Goal: Navigation & Orientation: Find specific page/section

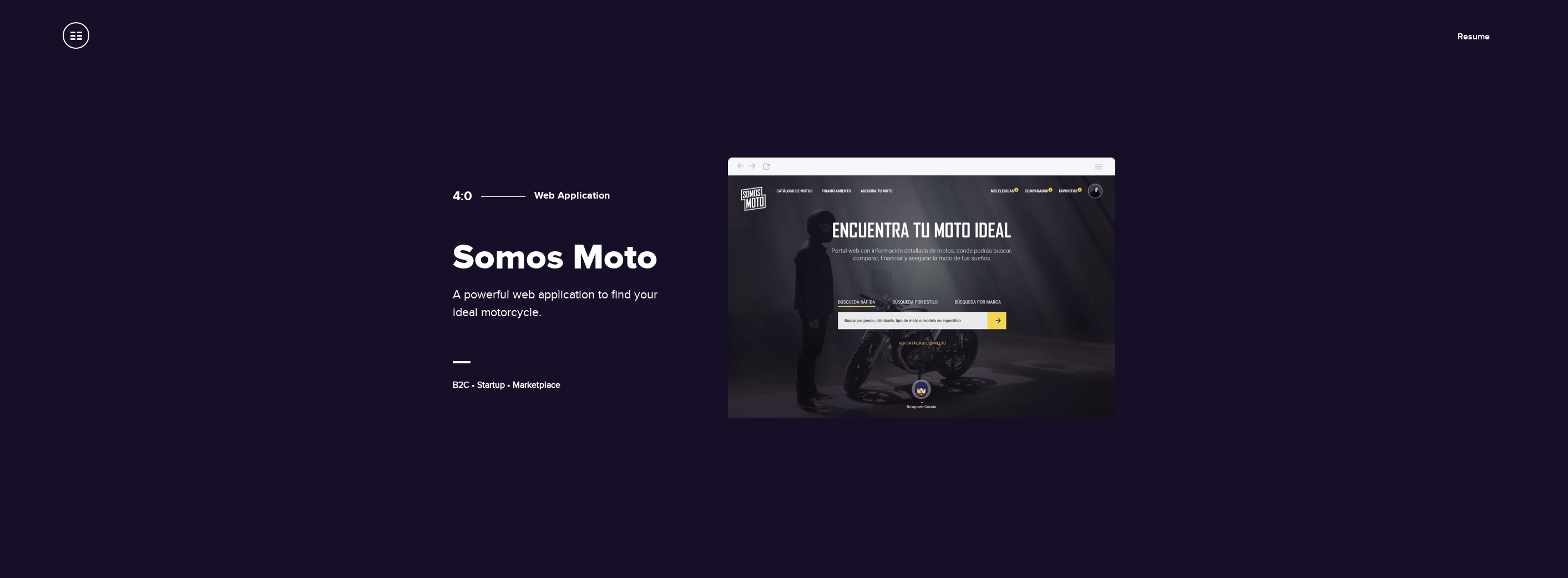
click at [70, 33] on span at bounding box center [76, 35] width 27 height 27
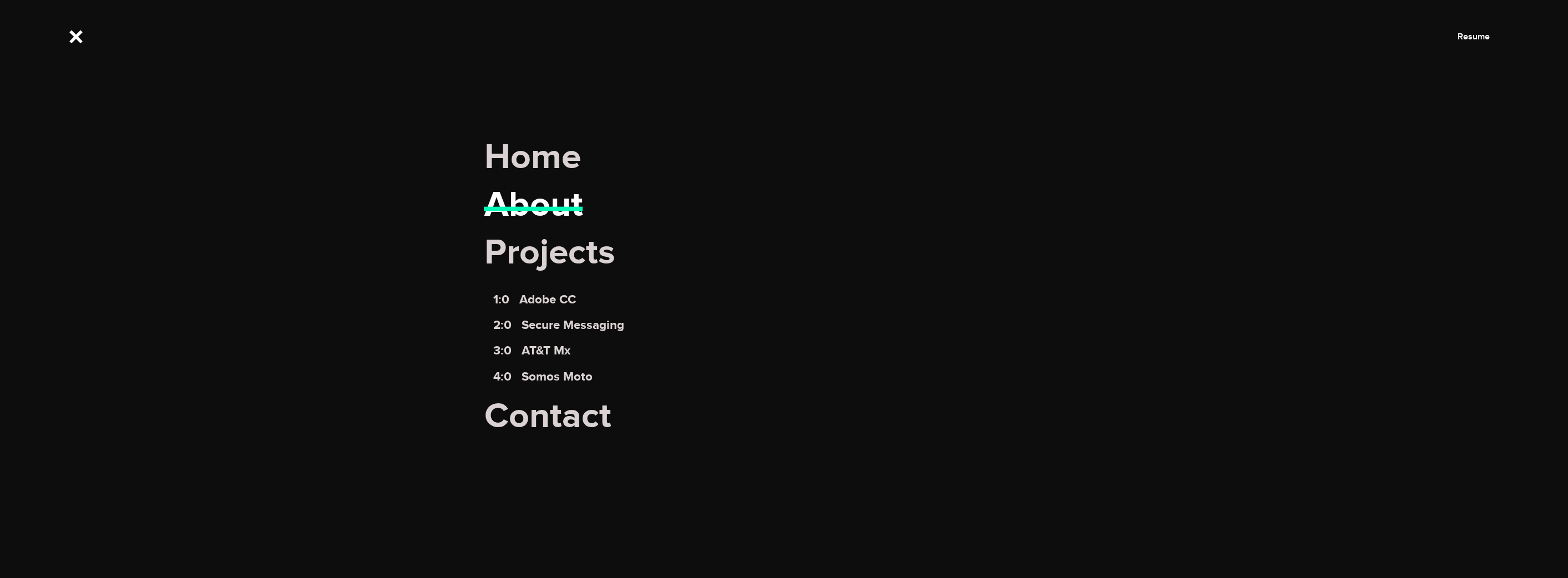
click at [547, 201] on link "About" at bounding box center [534, 205] width 99 height 44
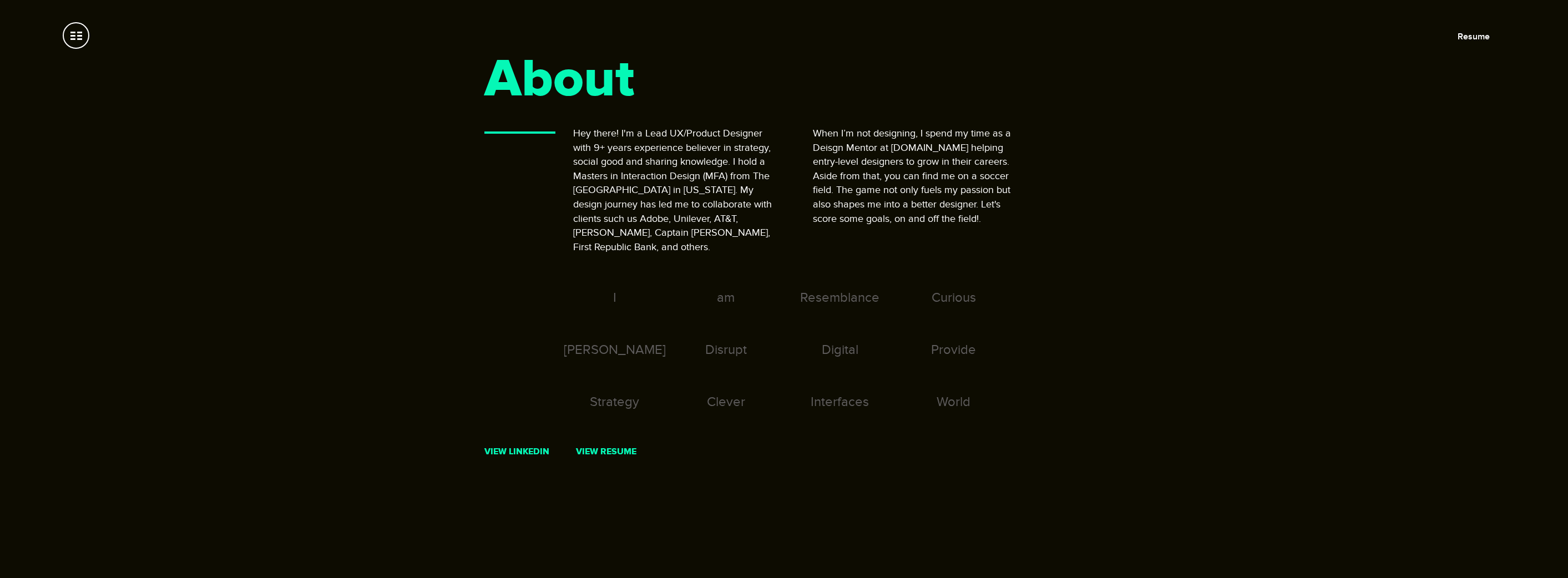
click at [73, 27] on span at bounding box center [76, 35] width 27 height 27
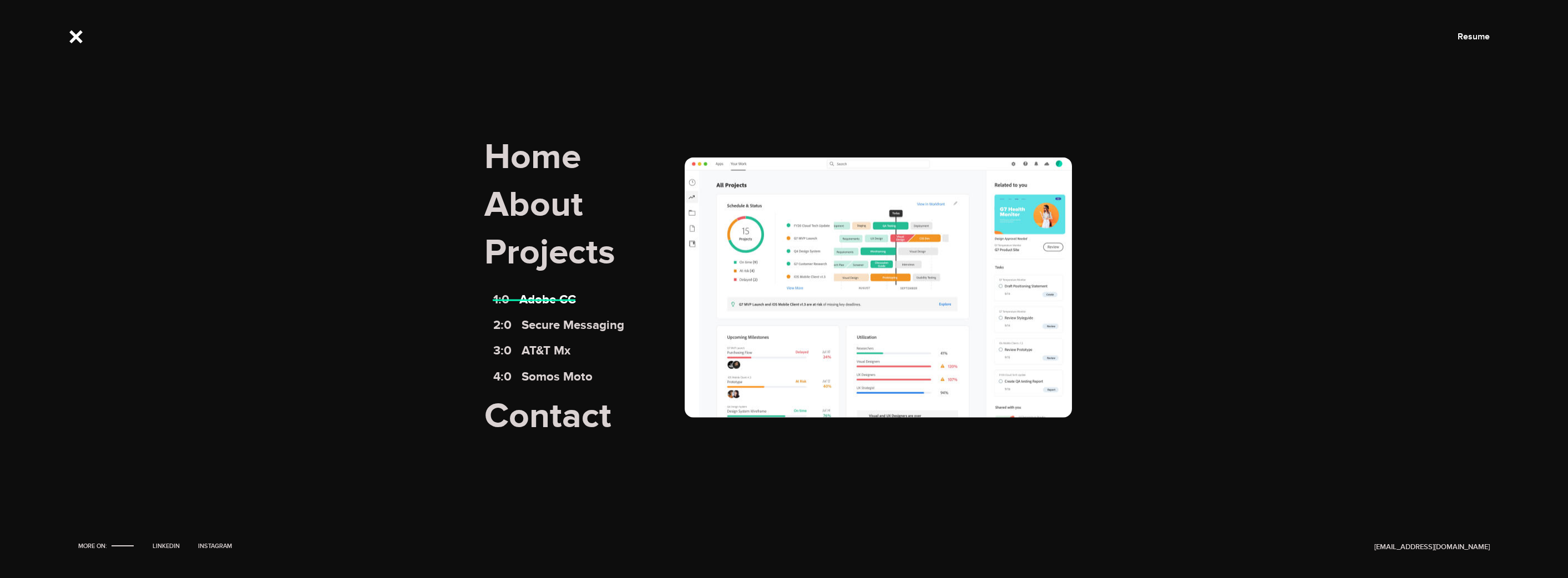
click at [551, 302] on link "1:0 Adobe CC" at bounding box center [535, 299] width 83 height 15
